Goal: Check status

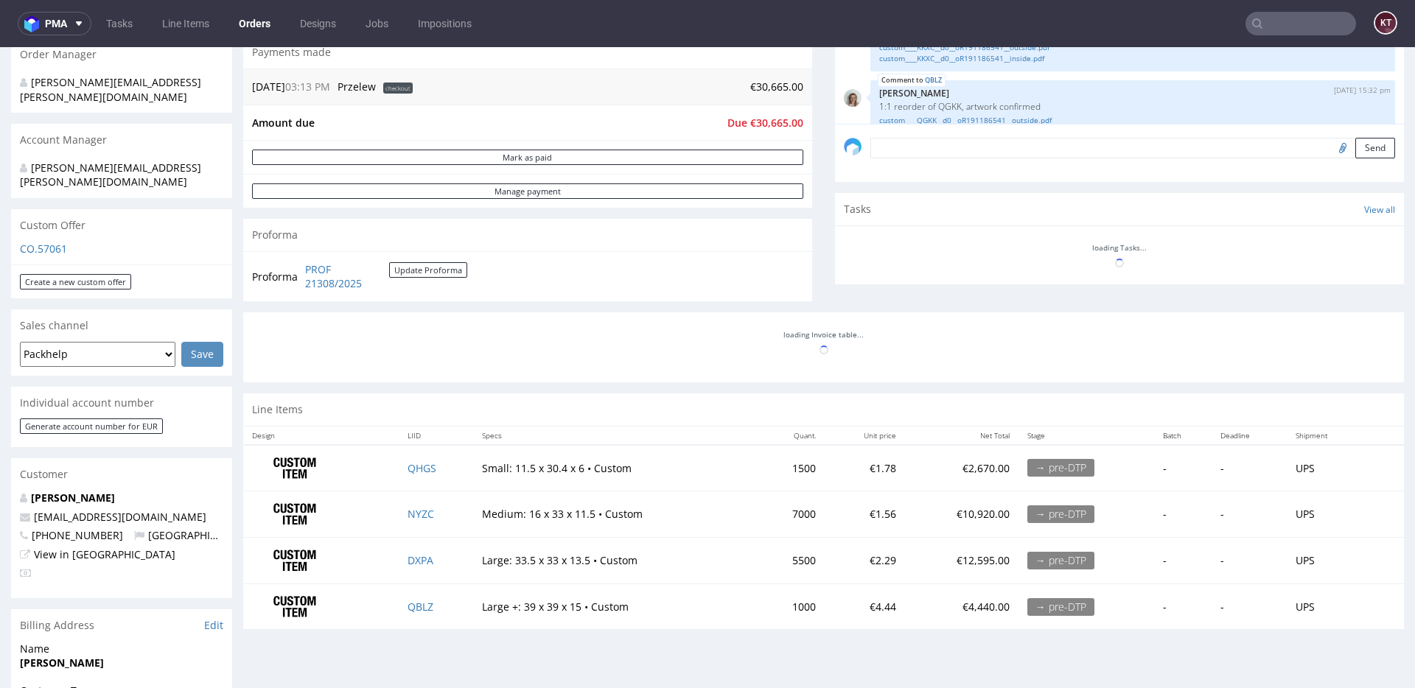
scroll to position [519, 0]
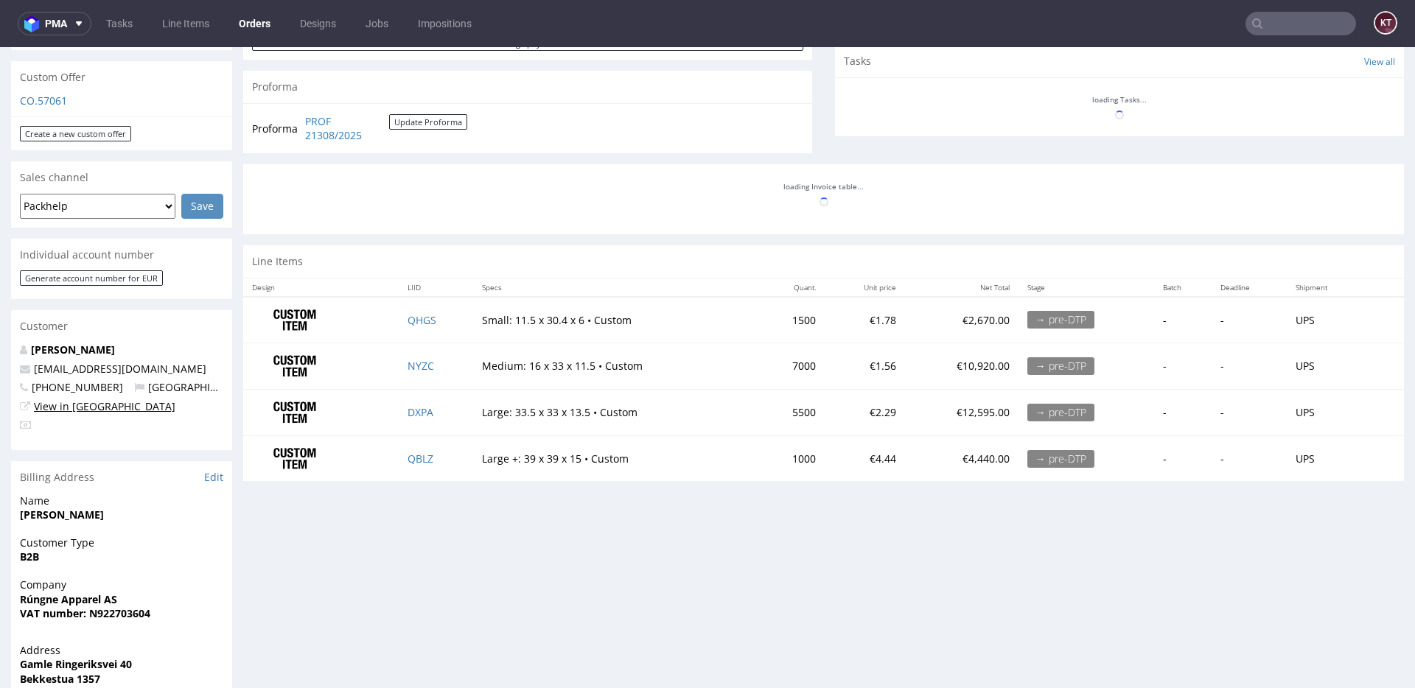
click at [97, 400] on link "View in [GEOGRAPHIC_DATA]" at bounding box center [105, 407] width 142 height 14
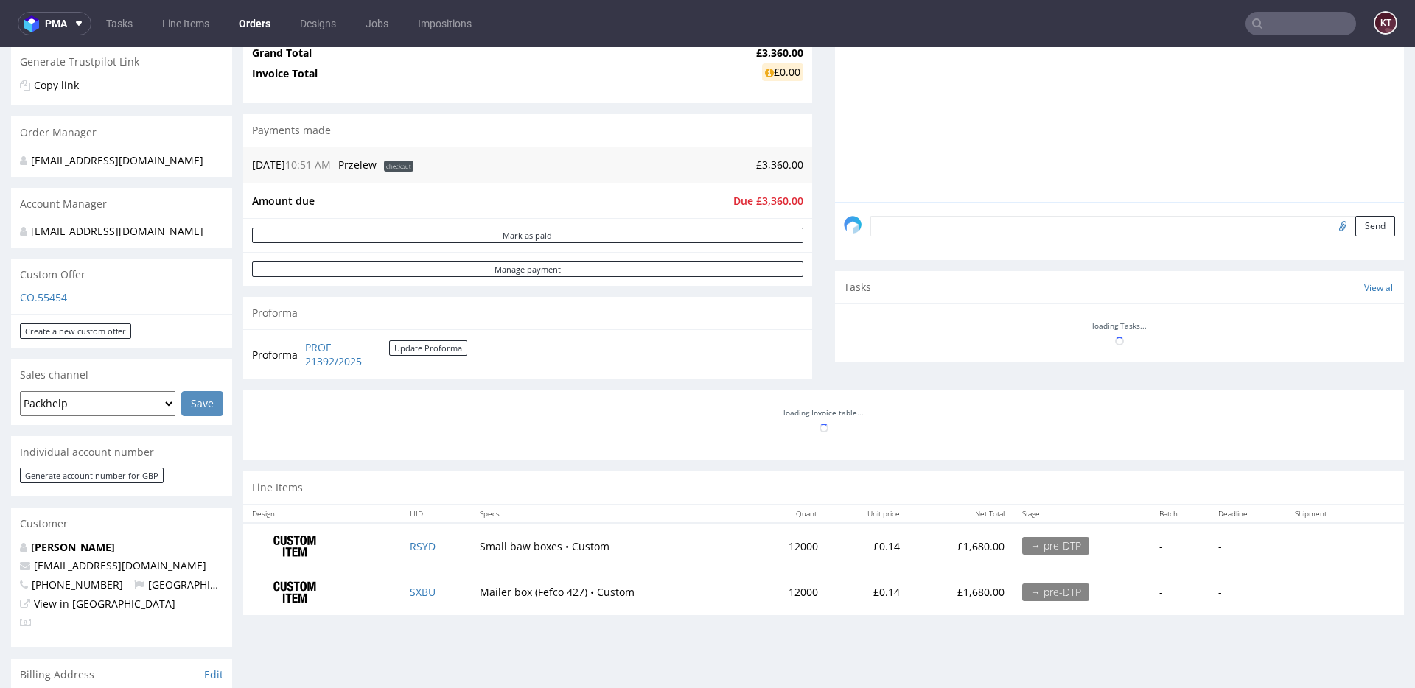
scroll to position [338, 0]
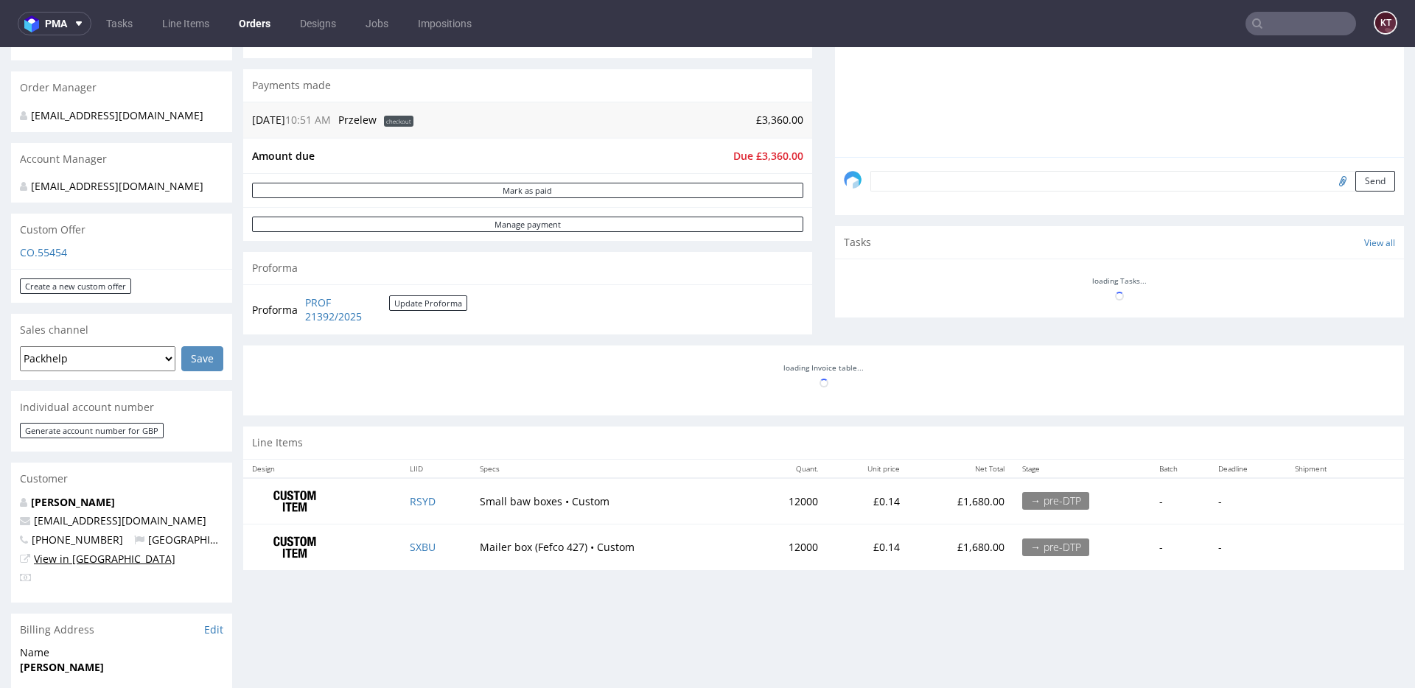
click at [91, 566] on link "View in [GEOGRAPHIC_DATA]" at bounding box center [105, 559] width 142 height 14
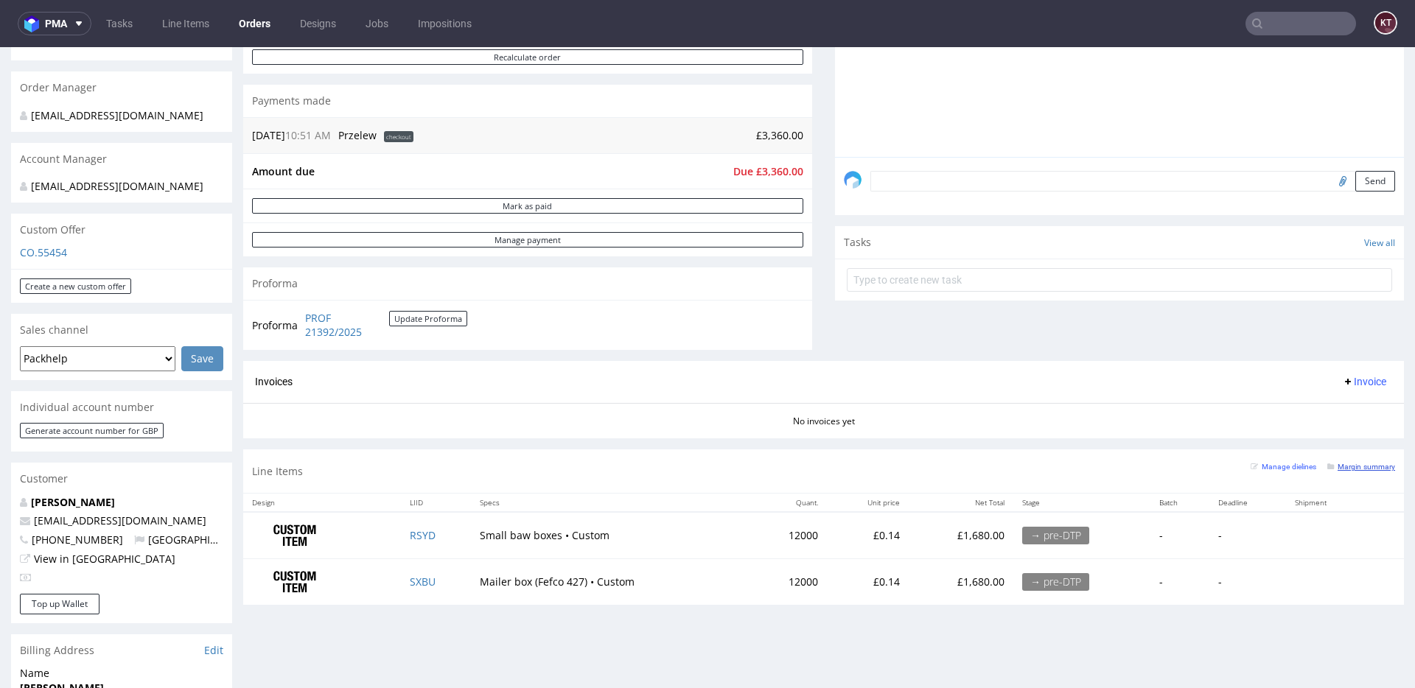
click at [1344, 467] on small "Margin summary" at bounding box center [1362, 467] width 68 height 8
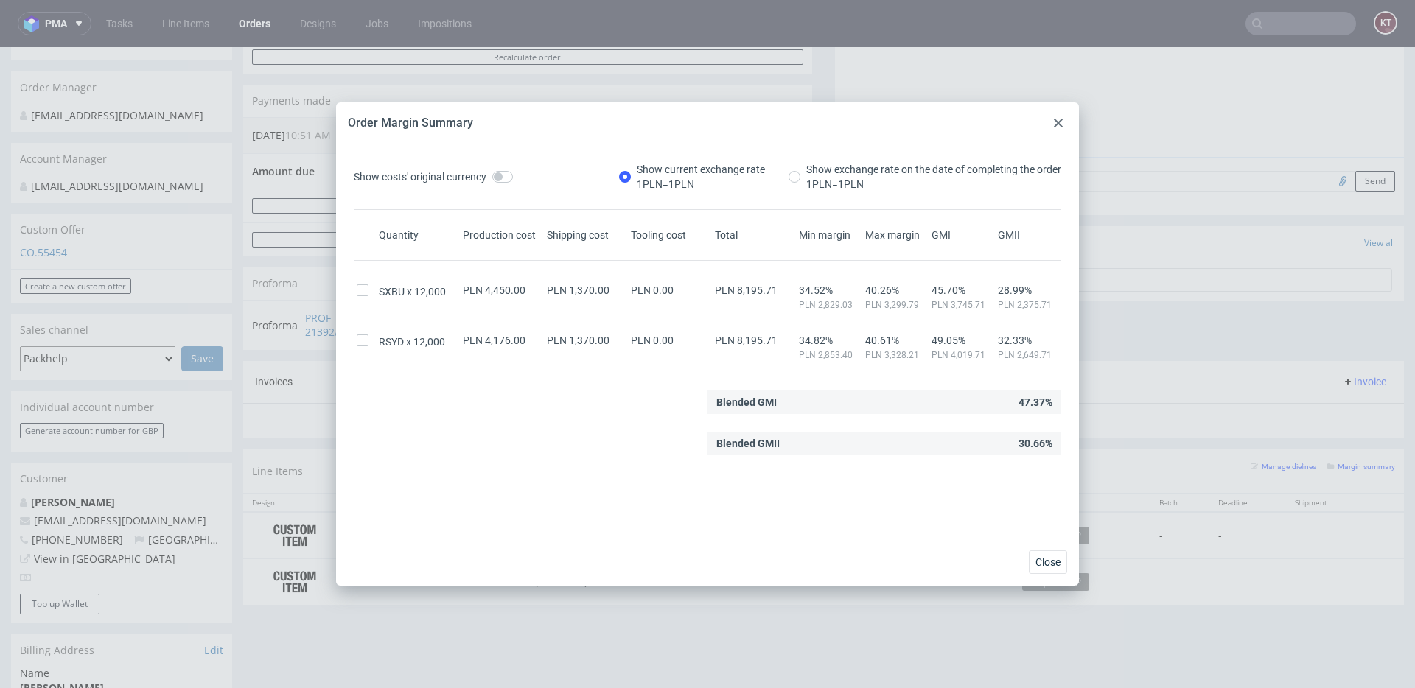
click at [1061, 127] on icon at bounding box center [1058, 123] width 9 height 9
